Goal: Navigation & Orientation: Understand site structure

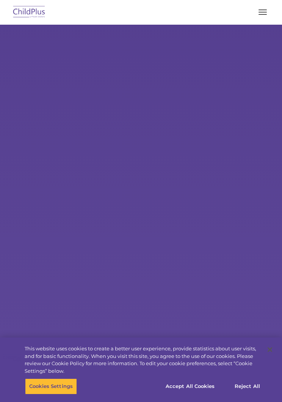
select select "MEDIUM"
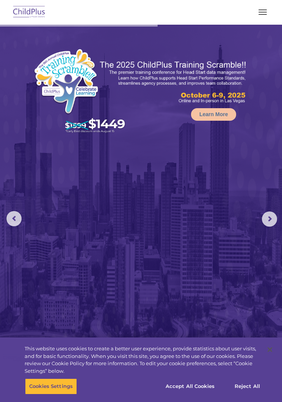
click at [55, 6] on div at bounding box center [141, 12] width 252 height 18
click at [31, 7] on img at bounding box center [29, 12] width 36 height 18
click at [263, 12] on span "button" at bounding box center [263, 12] width 8 height 1
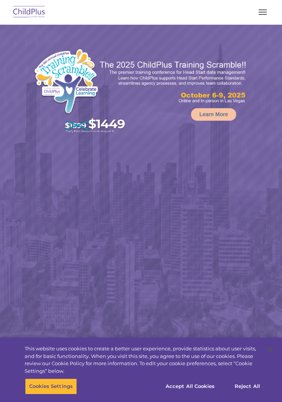
select select "MEDIUM"
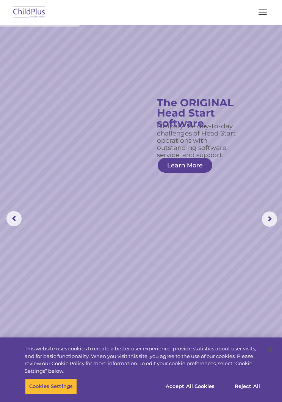
click at [273, 8] on div "Download Support | Schedule A Demo  MENU MENU Software ChildPlus: The original…" at bounding box center [141, 12] width 267 height 18
click at [266, 13] on button "button" at bounding box center [263, 12] width 16 height 12
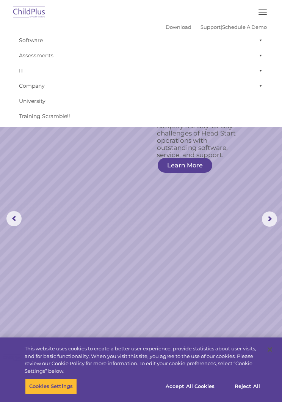
click at [265, 15] on button "button" at bounding box center [263, 12] width 16 height 12
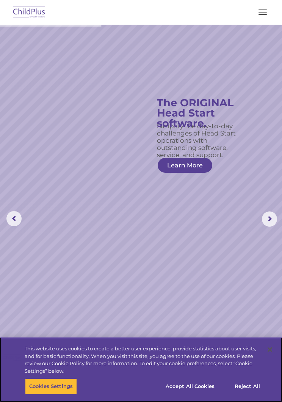
click at [192, 383] on button "Accept All Cookies" at bounding box center [190, 386] width 57 height 16
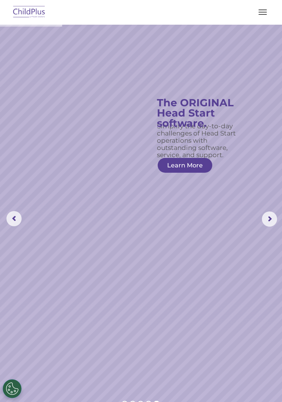
click at [266, 6] on button "button" at bounding box center [263, 12] width 16 height 12
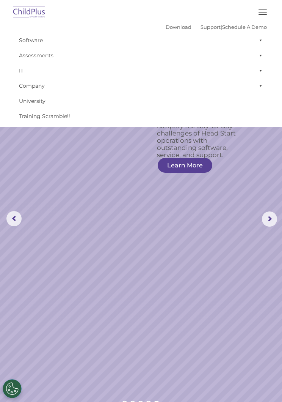
click at [37, 55] on link "Assessments" at bounding box center [141, 55] width 252 height 15
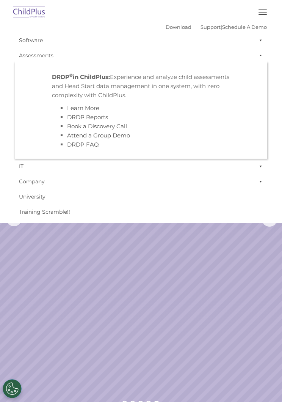
click at [243, 45] on link "Software" at bounding box center [141, 40] width 252 height 15
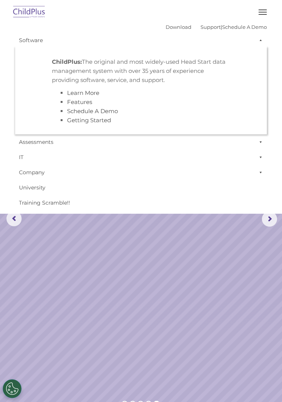
click at [262, 9] on span "button" at bounding box center [263, 9] width 8 height 1
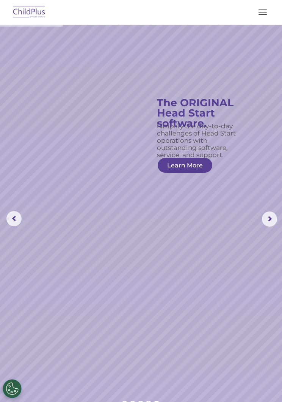
click at [30, 7] on img at bounding box center [29, 12] width 36 height 18
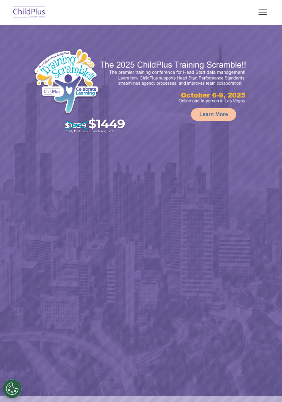
select select "MEDIUM"
